Goal: Information Seeking & Learning: Understand process/instructions

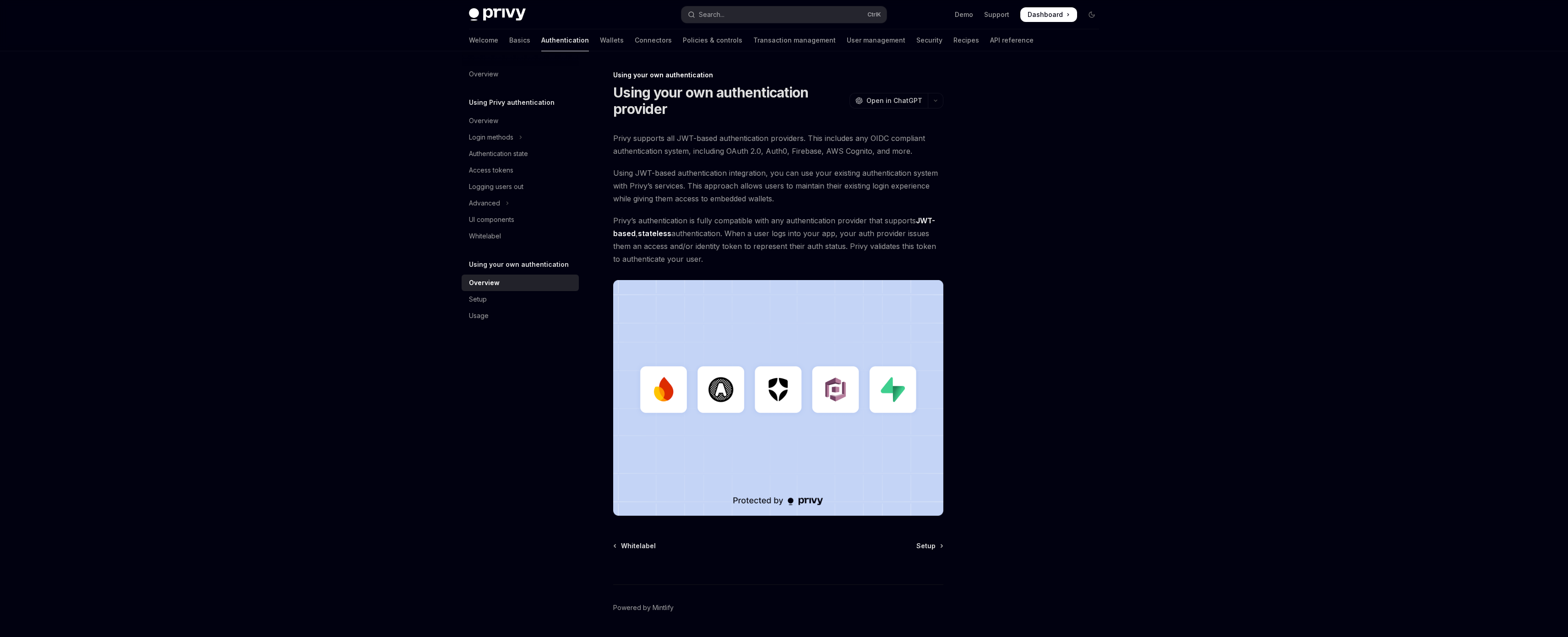
scroll to position [27, 0]
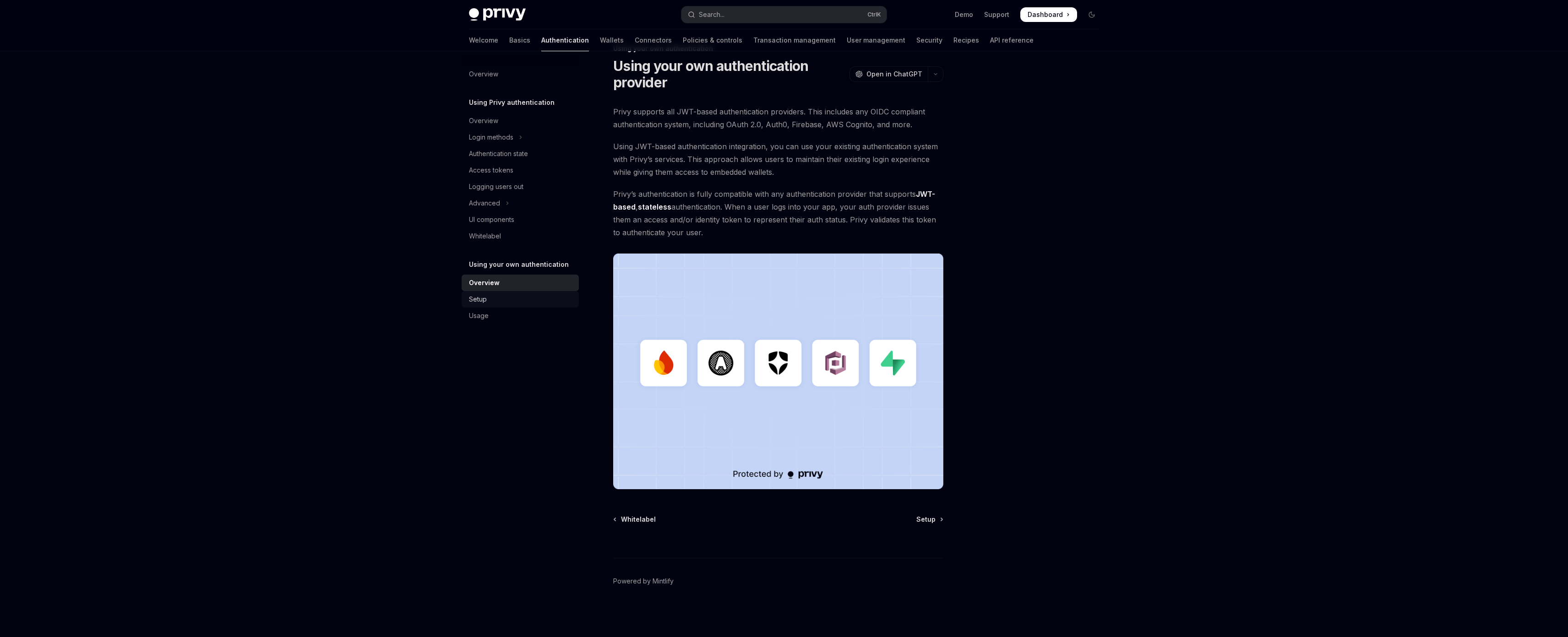
click at [519, 306] on link "Setup" at bounding box center [520, 299] width 117 height 16
type textarea "*"
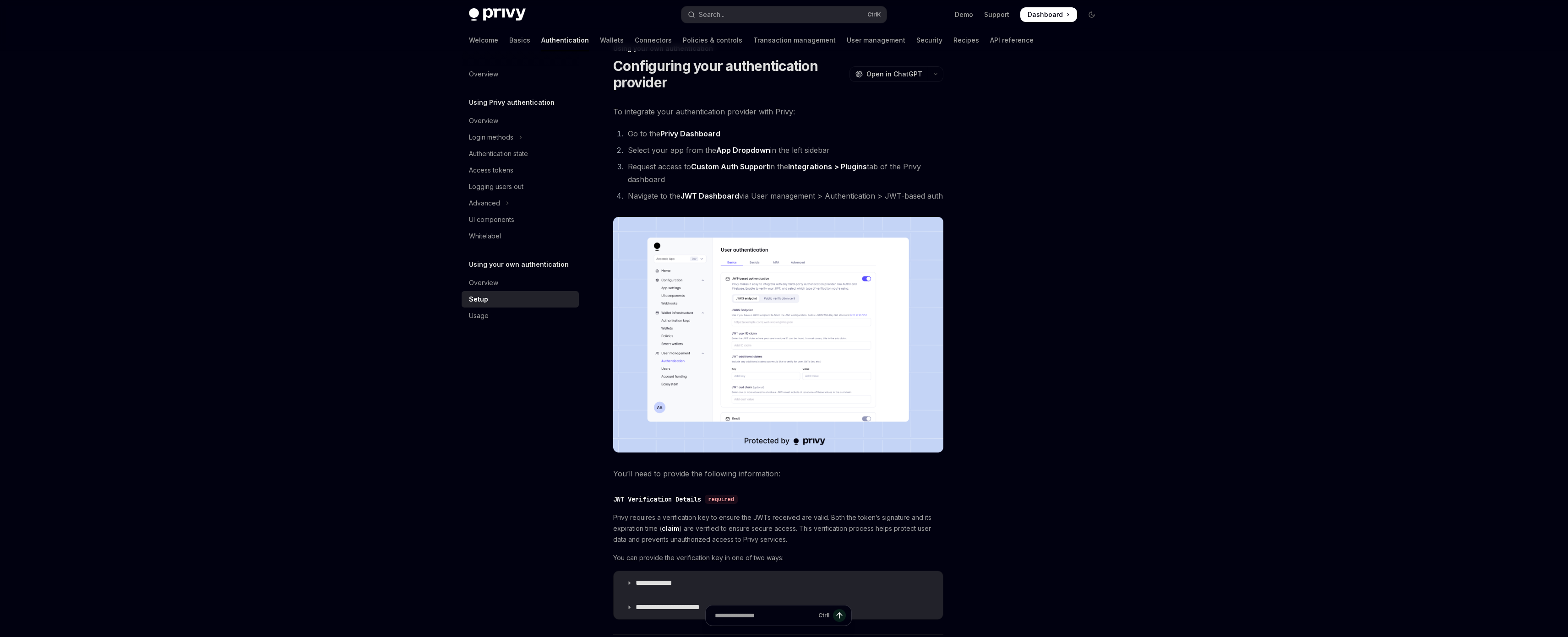
click at [770, 325] on img at bounding box center [778, 335] width 330 height 235
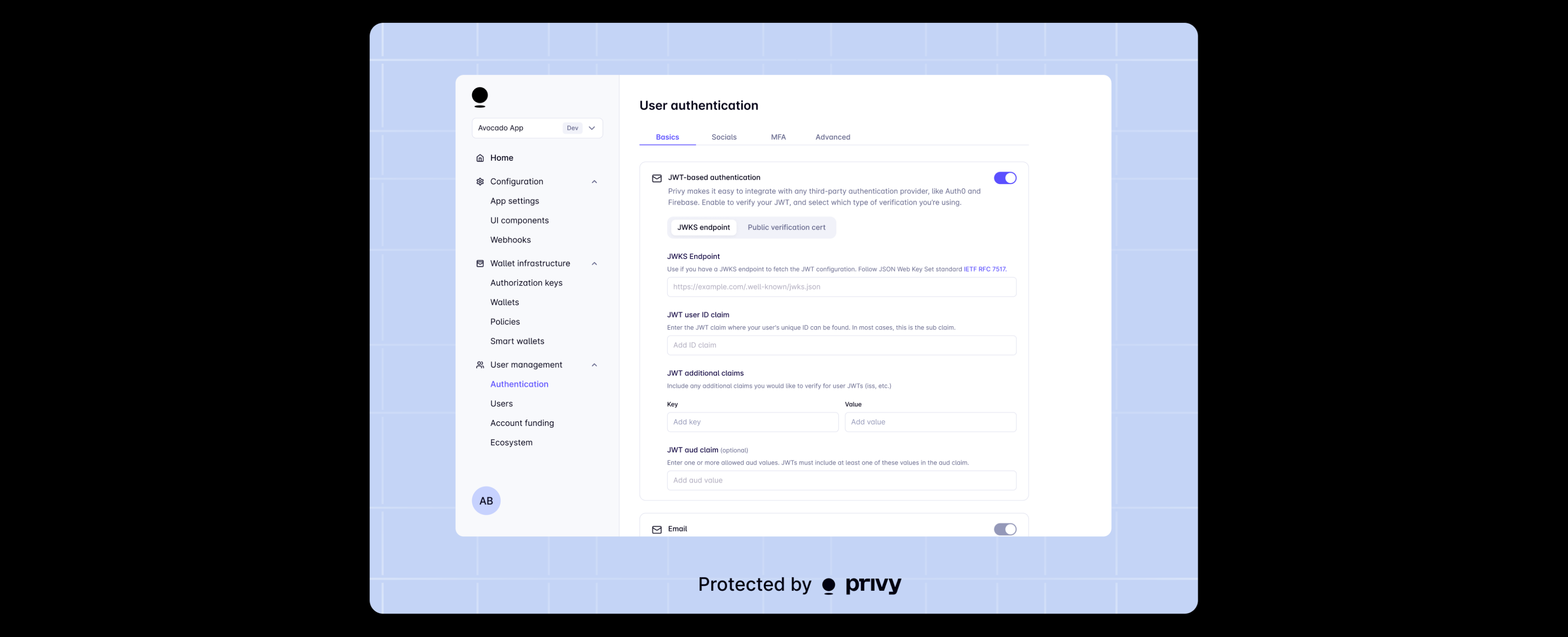
click at [329, 459] on div at bounding box center [784, 318] width 1568 height 637
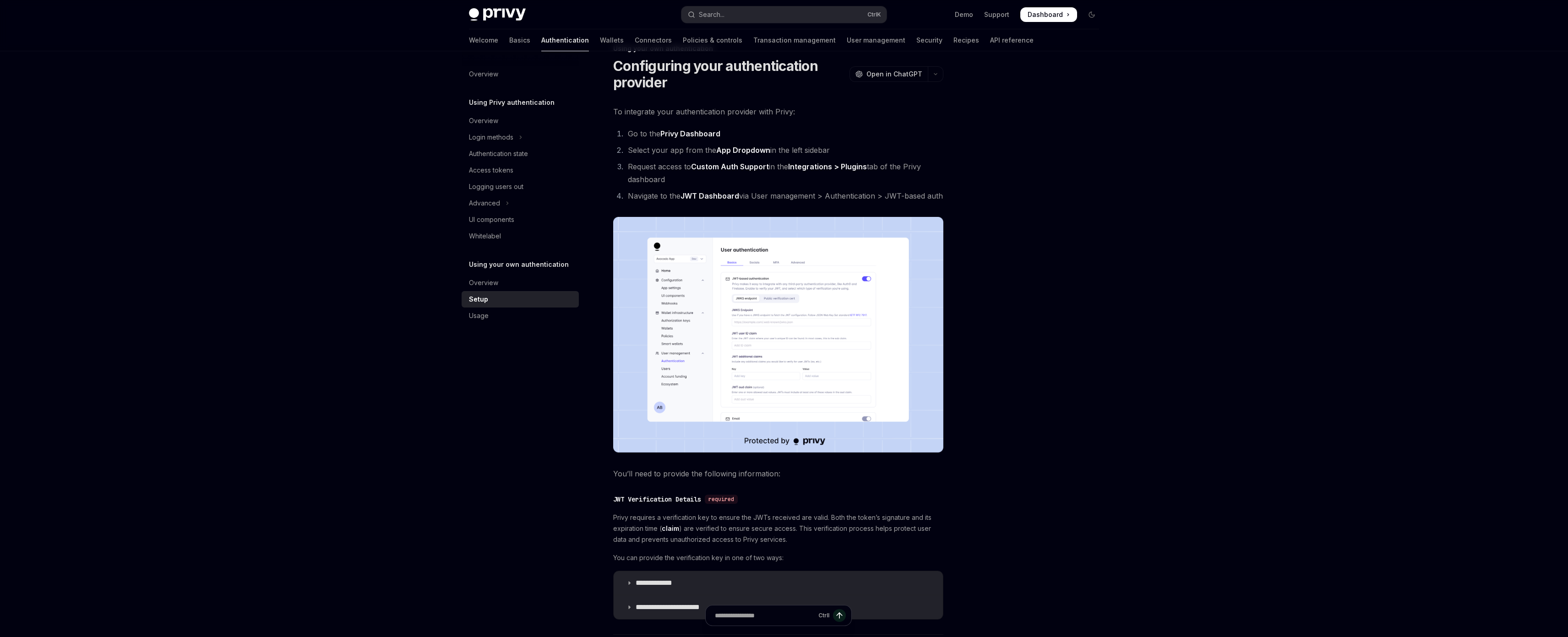
click at [278, 452] on div "Skip to main content Privy Docs home page Search... Ctrl K Demo Support Dashboa…" at bounding box center [784, 407] width 1568 height 868
click at [702, 431] on img at bounding box center [778, 335] width 330 height 235
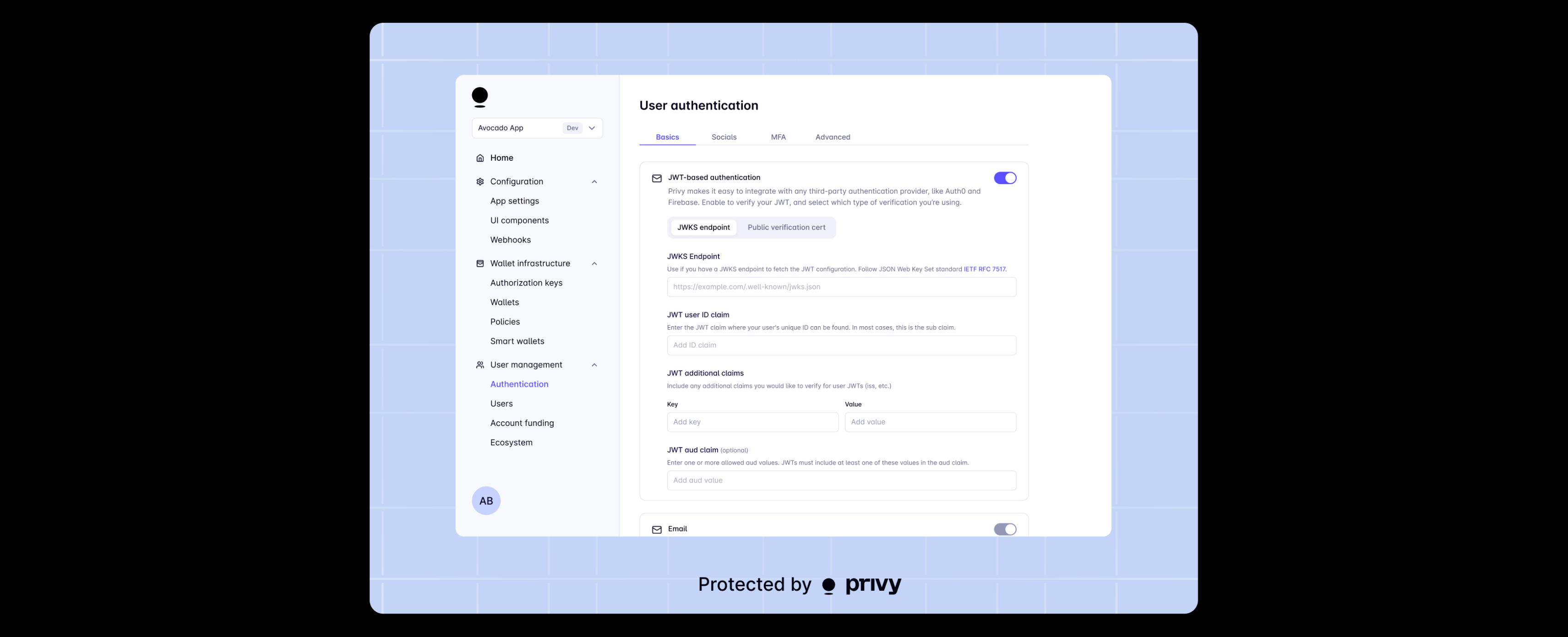
click at [702, 431] on img at bounding box center [783, 319] width 828 height 591
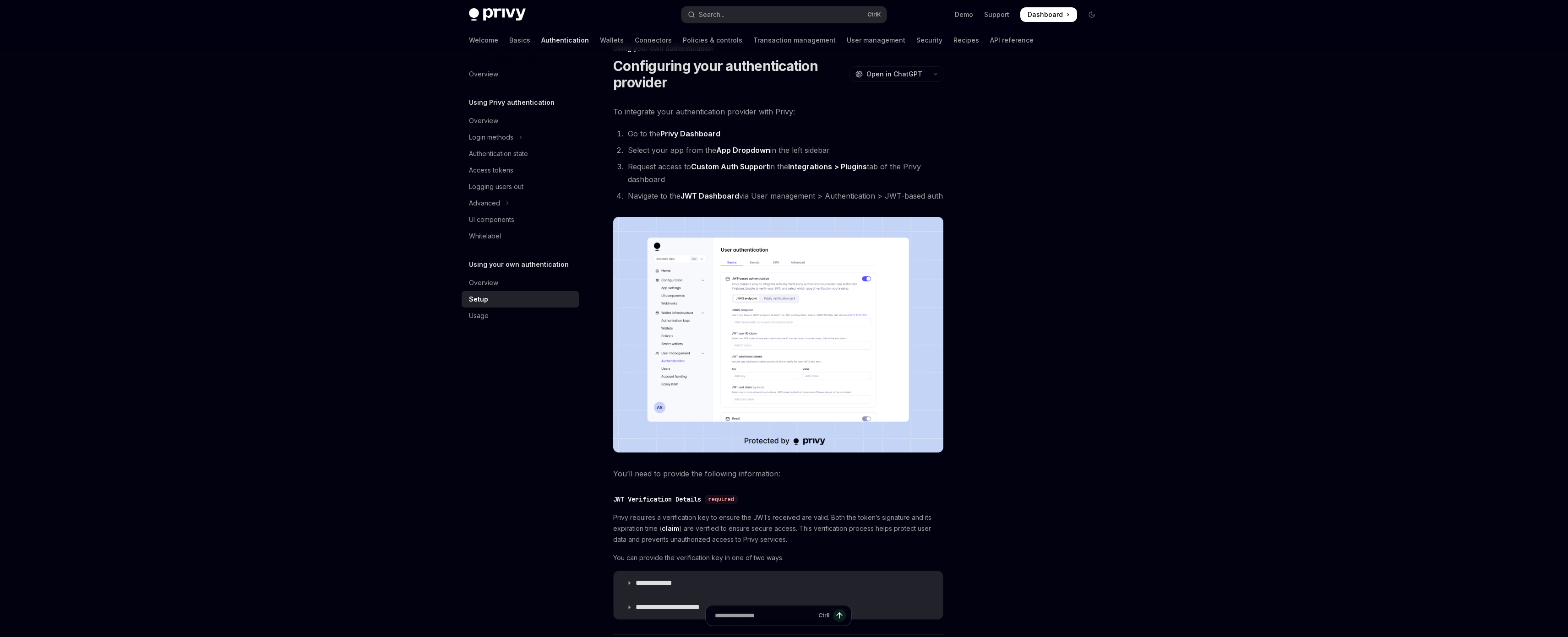
click at [1427, 308] on div "Skip to main content Privy Docs home page Search... Ctrl K Demo Support Dashboa…" at bounding box center [784, 407] width 1568 height 868
click at [1372, 343] on div "Skip to main content Privy Docs home page Search... Ctrl K Demo Support Dashboa…" at bounding box center [784, 407] width 1568 height 868
click at [1246, 377] on div "Skip to main content Privy Docs home page Search... Ctrl K Demo Support Dashboa…" at bounding box center [784, 407] width 1568 height 868
